Goal: Transaction & Acquisition: Purchase product/service

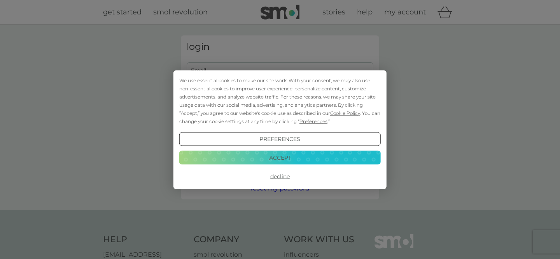
type input "[EMAIL_ADDRESS][DOMAIN_NAME]"
click at [289, 157] on button "Accept" at bounding box center [279, 157] width 201 height 14
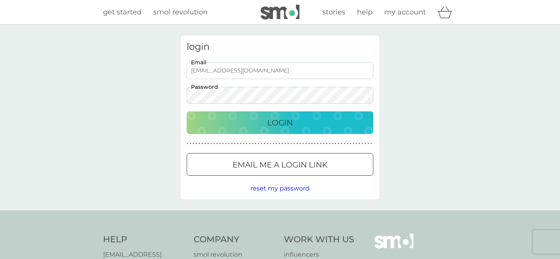
click at [285, 118] on p "Login" at bounding box center [280, 122] width 26 height 12
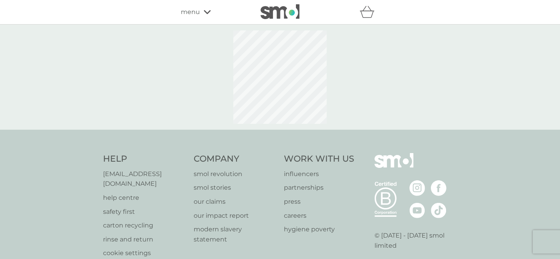
select select "112"
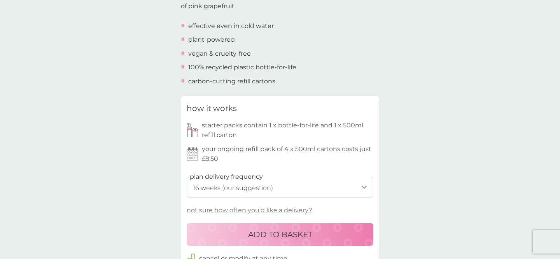
scroll to position [280, 0]
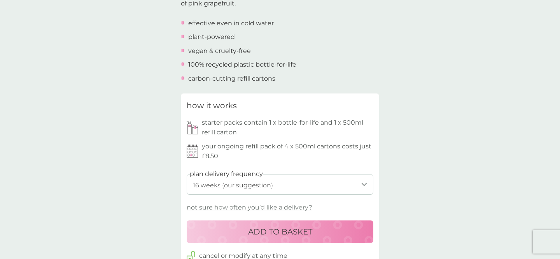
click at [288, 208] on p "not sure how often you’d like a delivery?" at bounding box center [250, 207] width 126 height 10
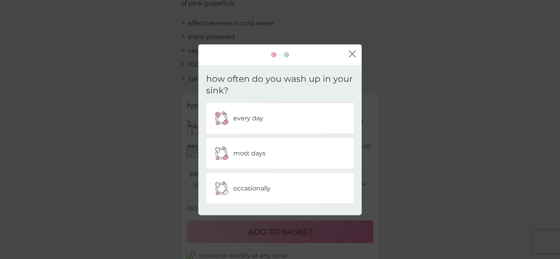
click at [353, 52] on icon "close" at bounding box center [353, 54] width 3 height 6
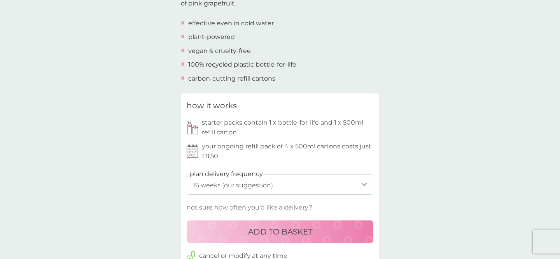
click at [477, 170] on div "back Keeps me organised and love the products Super delivery always advising if…" at bounding box center [280, 236] width 560 height 963
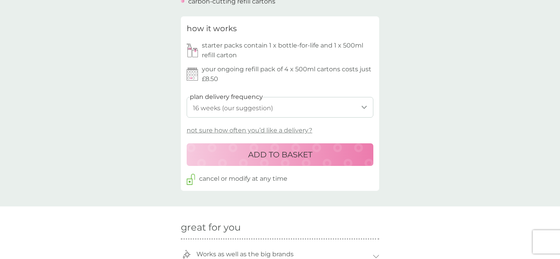
scroll to position [358, 0]
click at [283, 152] on p "ADD TO BASKET" at bounding box center [280, 153] width 64 height 12
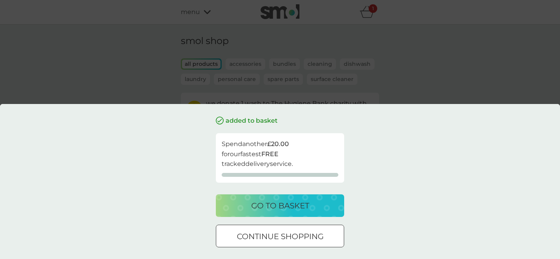
click at [275, 203] on p "go to basket" at bounding box center [280, 205] width 58 height 12
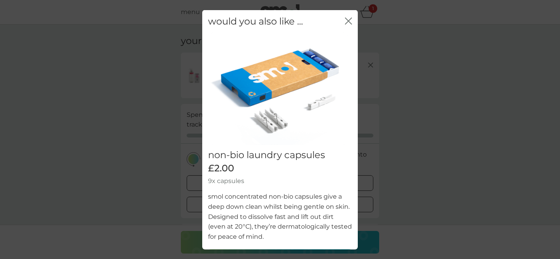
click at [552, 143] on div "would you also like ... close non-bio laundry capsules £2.00 9x capsules smol c…" at bounding box center [280, 129] width 560 height 259
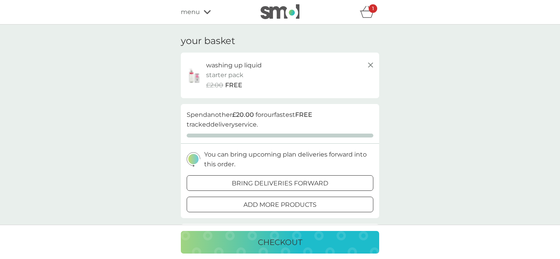
click at [280, 241] on p "checkout" at bounding box center [280, 242] width 44 height 12
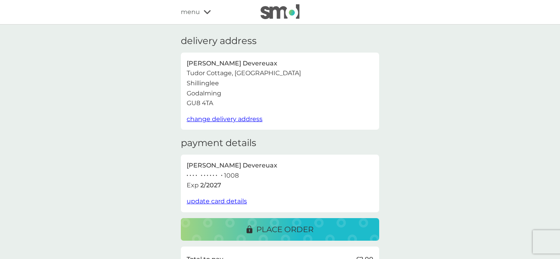
click at [498, 132] on div "delivery address Jacqueline Devereuax Tudor Cottage, Shillinglee Park Road Shil…" at bounding box center [280, 231] width 560 height 415
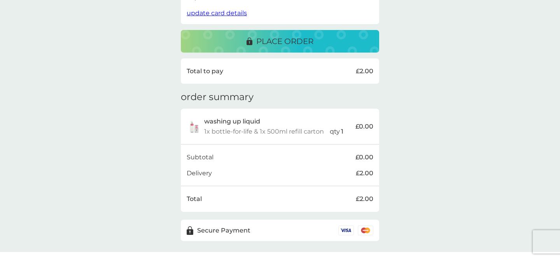
scroll to position [187, 0]
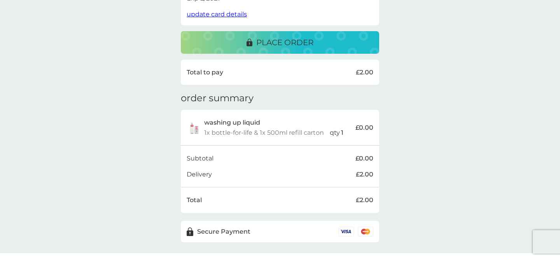
click at [281, 40] on p "place order" at bounding box center [284, 42] width 57 height 12
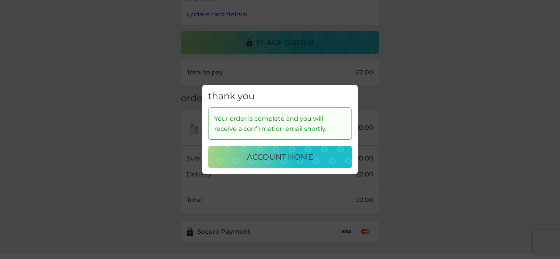
click at [294, 157] on p "account home" at bounding box center [280, 156] width 66 height 12
